Goal: Transaction & Acquisition: Book appointment/travel/reservation

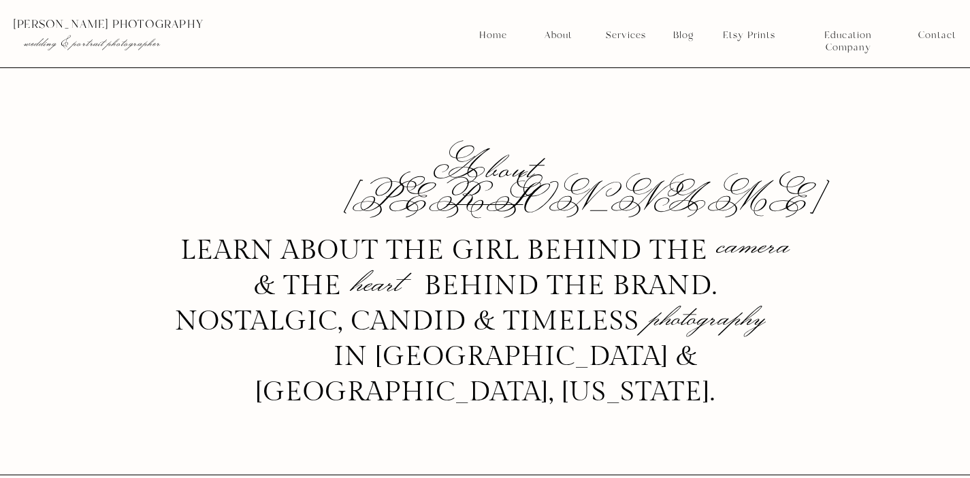
click at [624, 37] on nav "Services" at bounding box center [625, 35] width 50 height 12
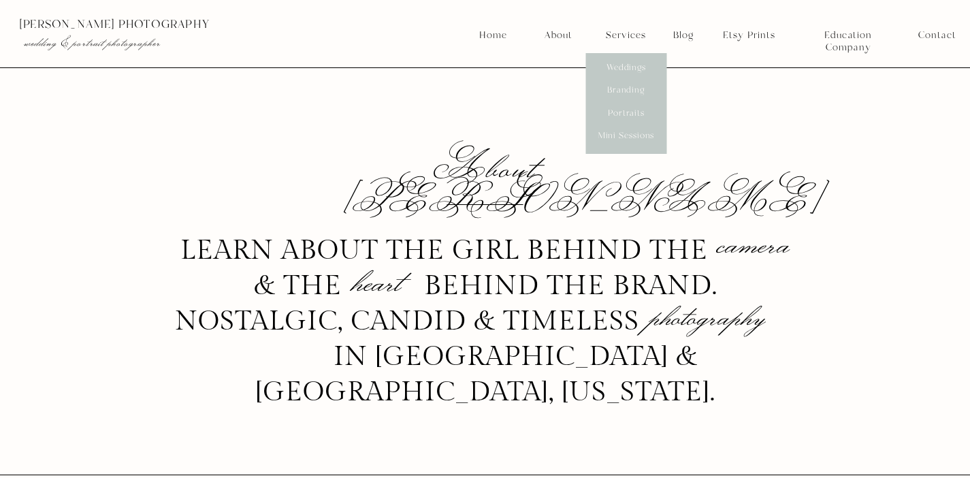
click at [617, 133] on nav "Mini Sessions" at bounding box center [625, 136] width 61 height 12
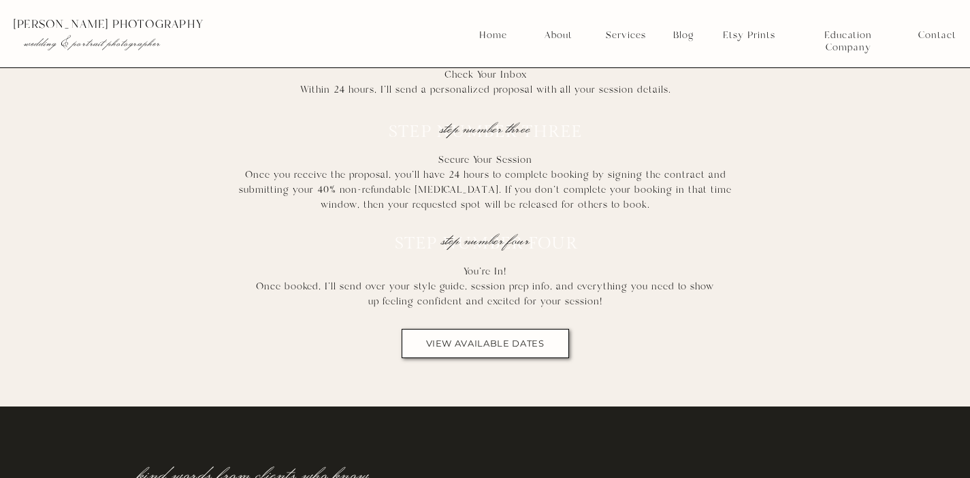
scroll to position [6885, 0]
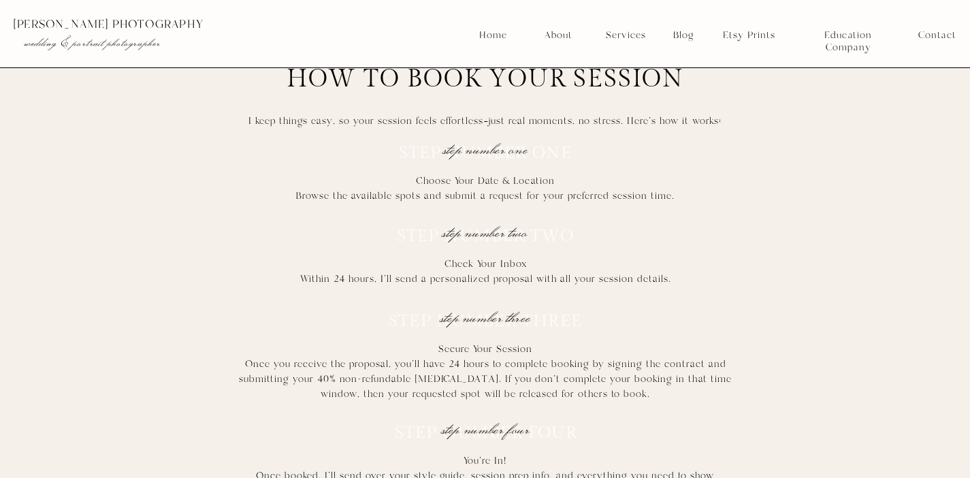
click at [550, 195] on h2 "Choose Your Date & Location Browse the available spots and submit a request for…" at bounding box center [485, 187] width 508 height 27
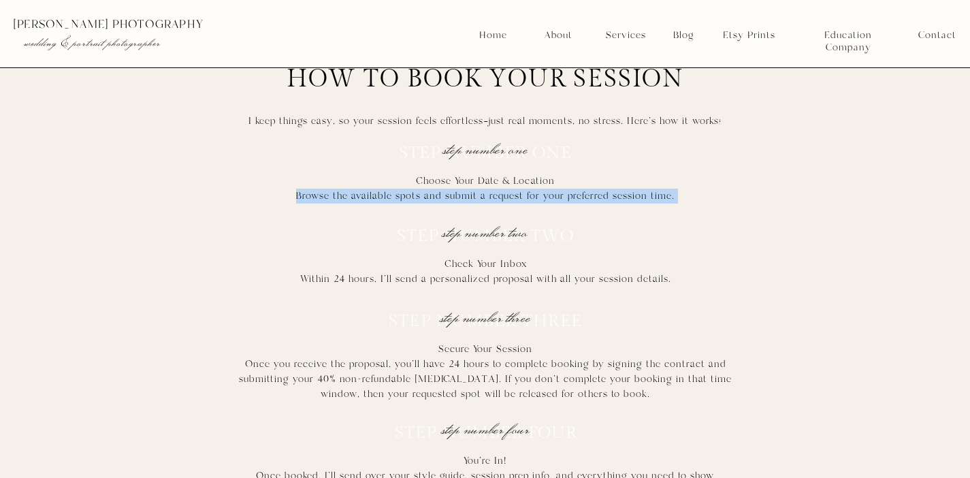
click at [550, 195] on h2 "Choose Your Date & Location Browse the available spots and submit a request for…" at bounding box center [485, 187] width 508 height 27
copy h2 "Browse the available spots and submit a request for your preferred session time."
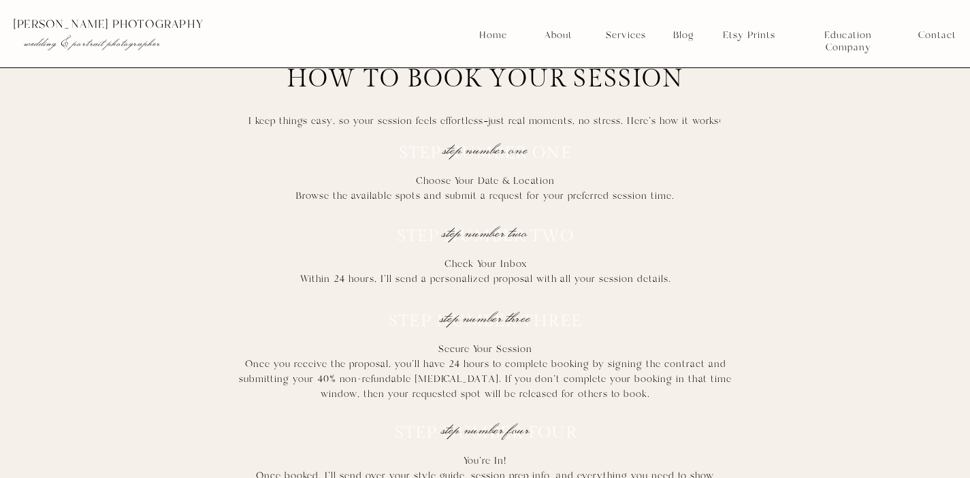
click at [475, 277] on h2 "Check Your Inbox Within 24 hours, I’ll send a personalized proposal with all yo…" at bounding box center [485, 271] width 575 height 28
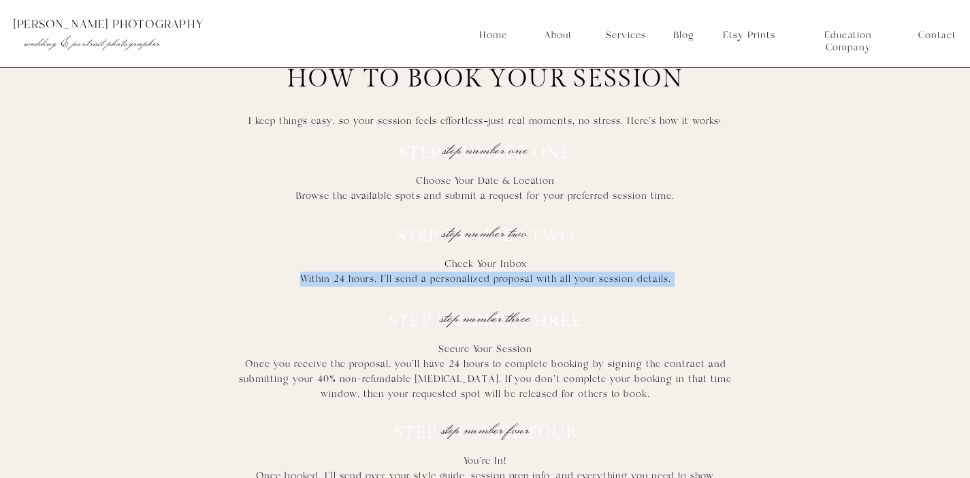
click at [475, 277] on h2 "Check Your Inbox Within 24 hours, I’ll send a personalized proposal with all yo…" at bounding box center [485, 271] width 575 height 28
copy h2 "Within 24 hours, I’ll send a personalized proposal with all your session detail…"
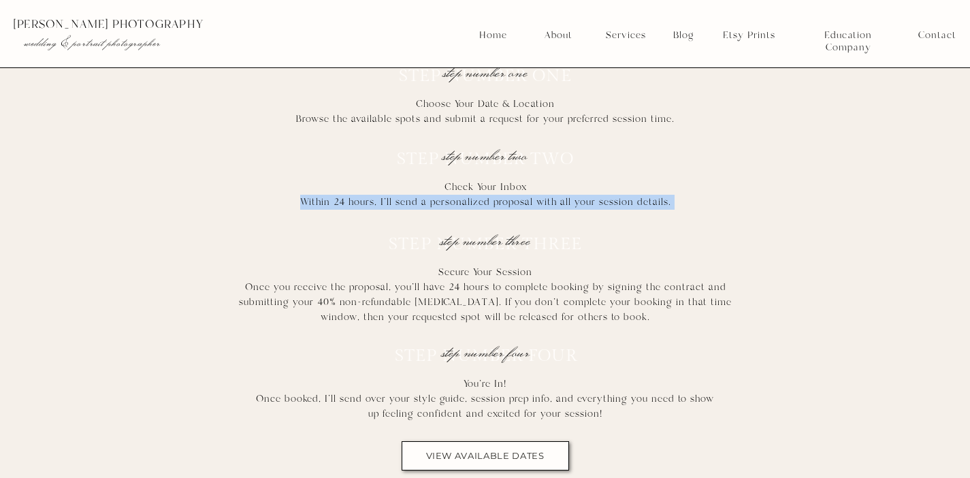
scroll to position [6962, 0]
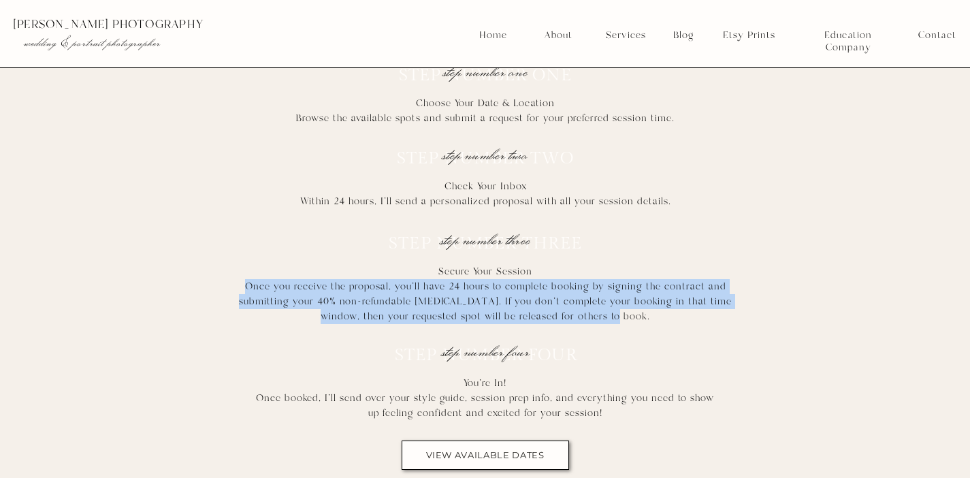
drag, startPoint x: 631, startPoint y: 314, endPoint x: 248, endPoint y: 284, distance: 383.6
click at [248, 284] on h2 "Secure Your Session Once you receive the proposal, you’ll have 24 hours to comp…" at bounding box center [486, 294] width 514 height 60
copy h2 "Once you receive the proposal, you’ll have 24 hours to complete booking by sign…"
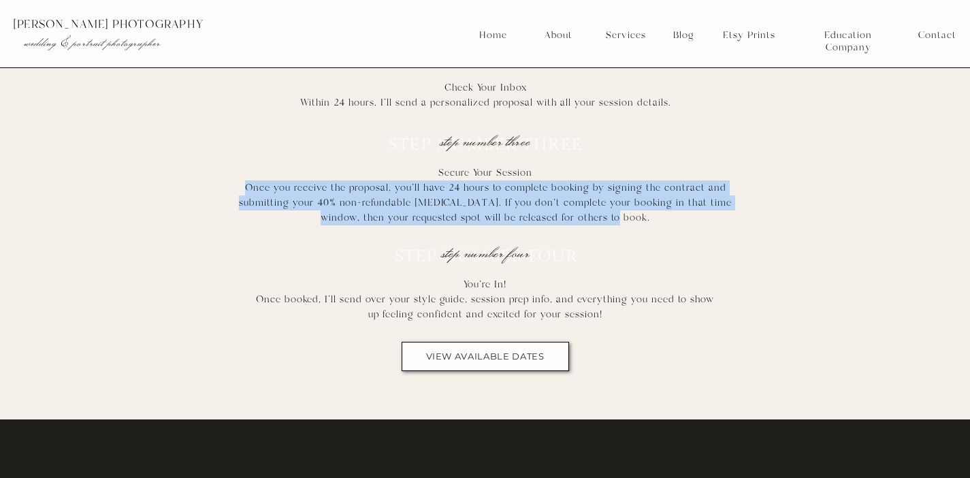
scroll to position [7067, 0]
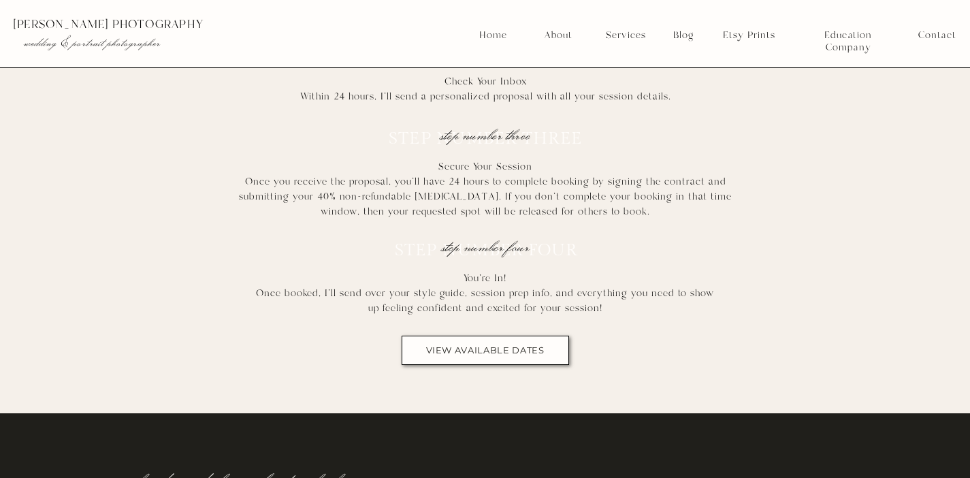
click at [550, 306] on h2 "You're In! Once booked, I’ll send over your style guide, session prep info, and…" at bounding box center [485, 292] width 471 height 43
click at [606, 308] on h2 "You're In! Once booked, I’ll send over your style guide, session prep info, and…" at bounding box center [485, 292] width 471 height 43
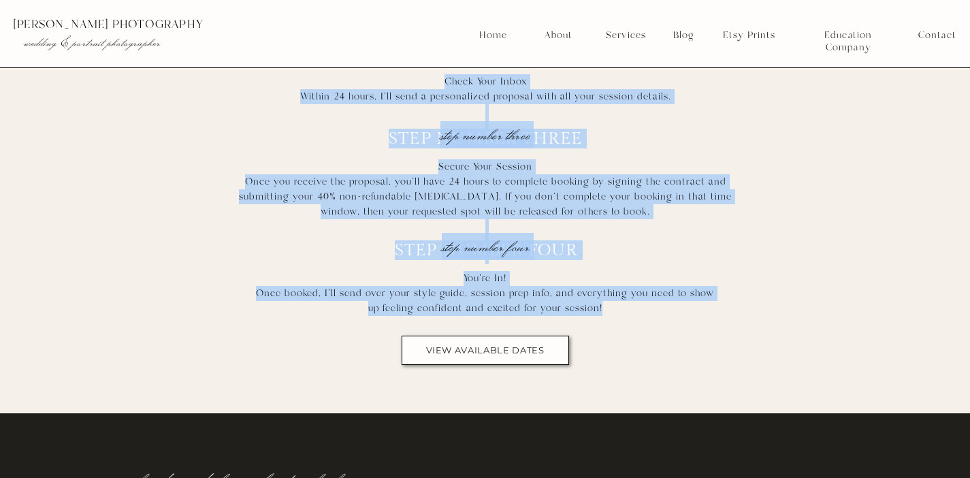
drag, startPoint x: 617, startPoint y: 308, endPoint x: 248, endPoint y: 286, distance: 369.5
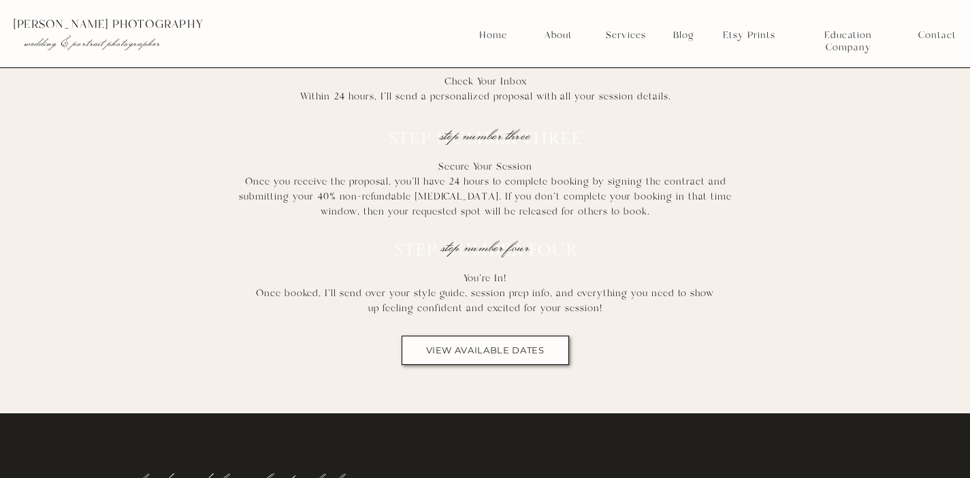
click at [254, 291] on h2 "You're In! Once booked, I’ll send over your style guide, session prep info, and…" at bounding box center [485, 292] width 471 height 43
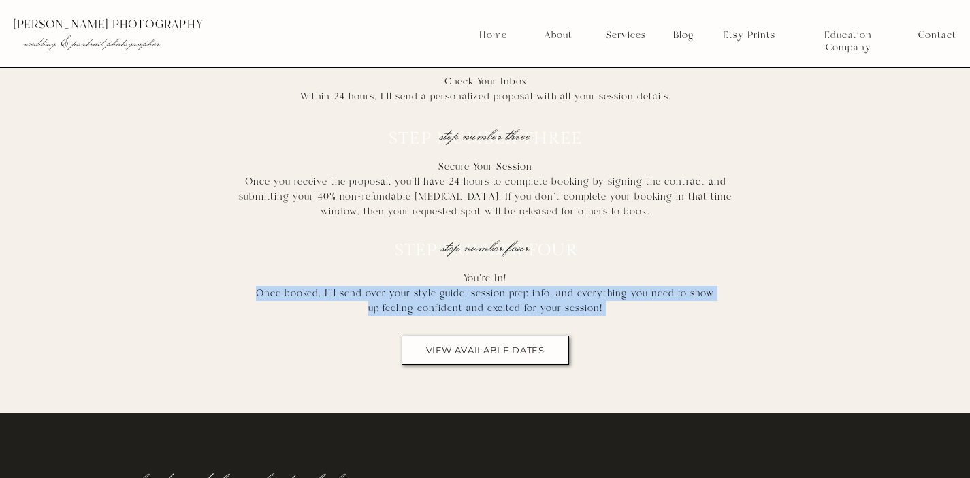
drag, startPoint x: 254, startPoint y: 291, endPoint x: 600, endPoint y: 301, distance: 346.6
click at [600, 301] on h2 "You're In! Once booked, I’ll send over your style guide, session prep info, and…" at bounding box center [485, 292] width 471 height 43
copy h2 "Once booked, I’ll send over your style guide, session prep info, and everything…"
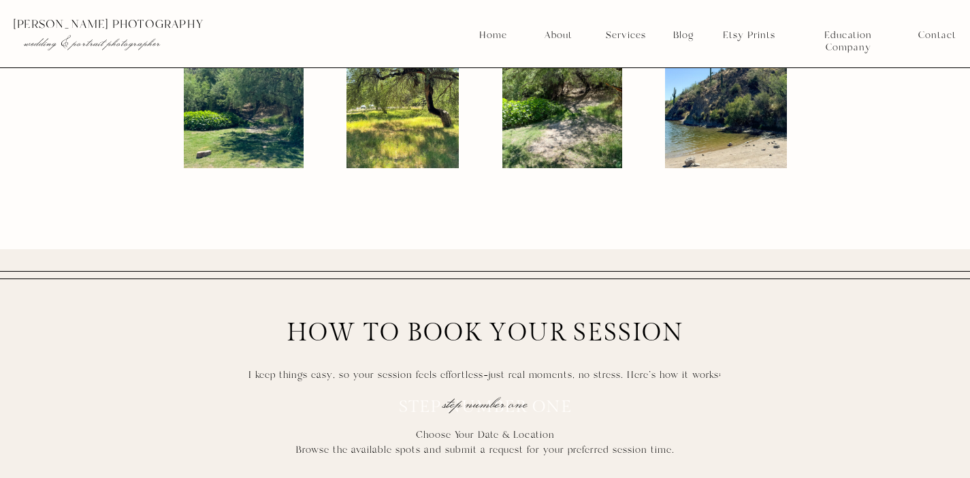
scroll to position [6731, 0]
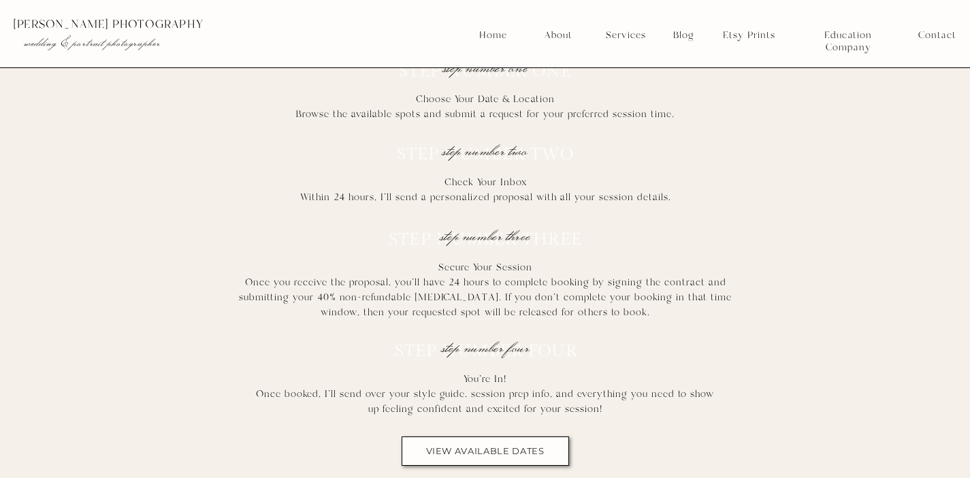
scroll to position [6965, 0]
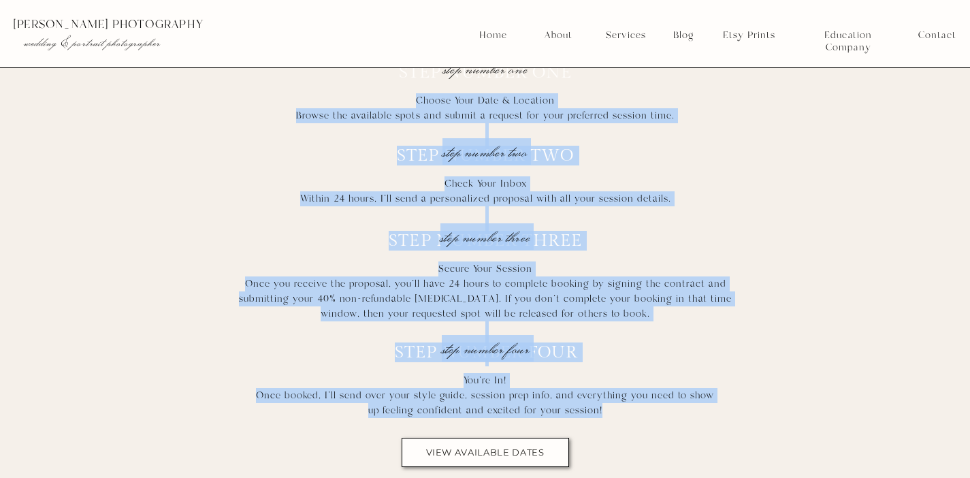
drag, startPoint x: 417, startPoint y: 98, endPoint x: 660, endPoint y: 403, distance: 389.9
click at [660, 403] on div "how to book your session I keep things easy, so your session feels effortless—j…" at bounding box center [485, 215] width 817 height 600
copy div "Choose Your Date & Location Browse the available spots and submit a request for…"
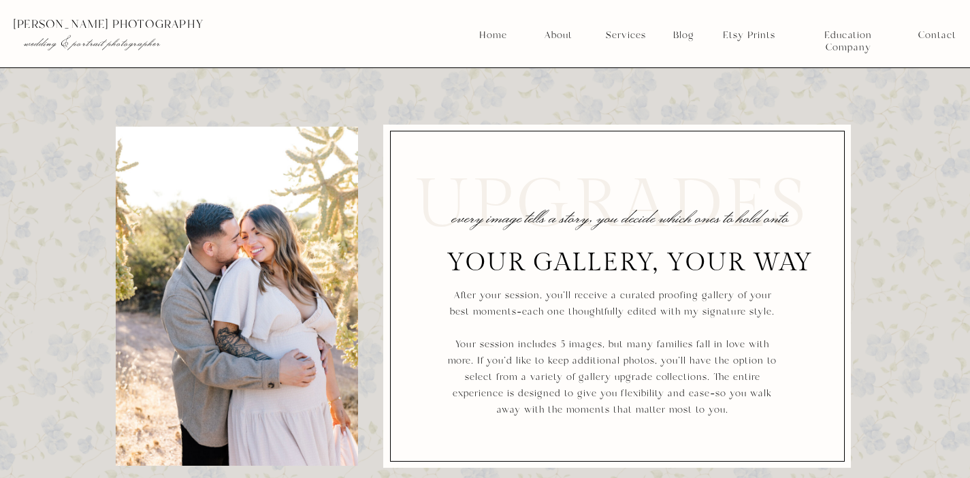
scroll to position [2267, 0]
